Goal: Navigation & Orientation: Find specific page/section

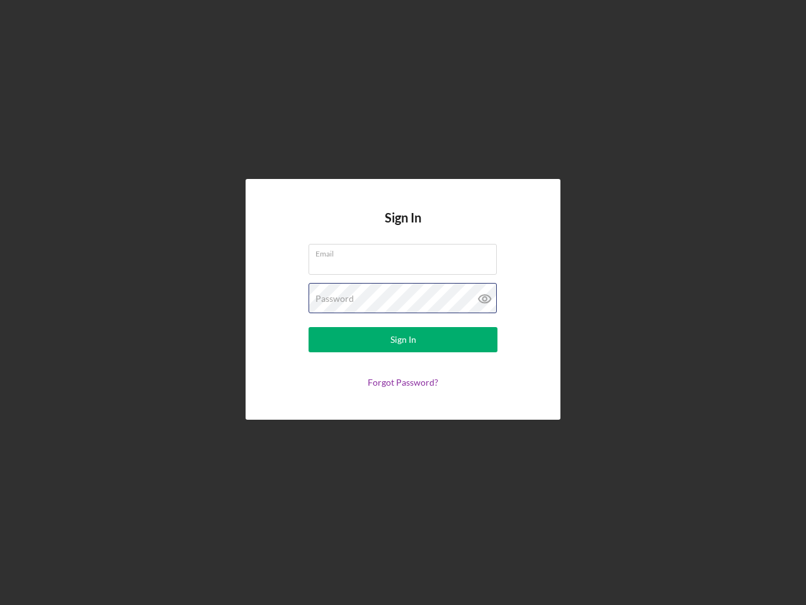
click at [403, 302] on div "Password" at bounding box center [403, 299] width 189 height 32
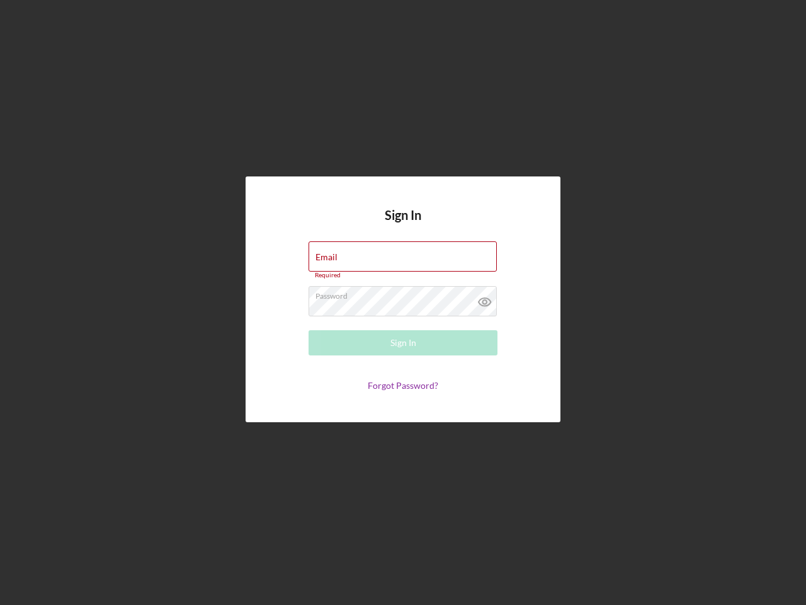
click at [485, 299] on icon at bounding box center [485, 302] width 32 height 32
